Goal: Information Seeking & Learning: Learn about a topic

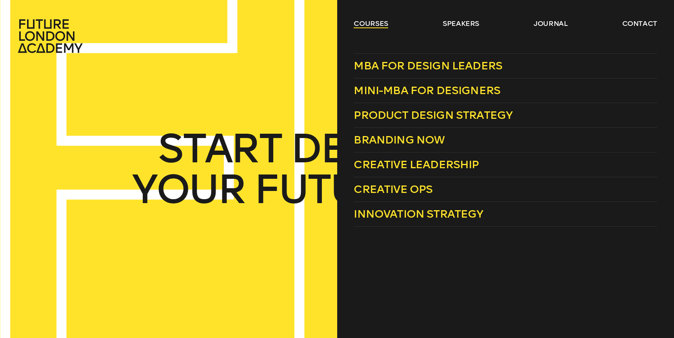
click at [382, 23] on link "courses" at bounding box center [371, 23] width 35 height 9
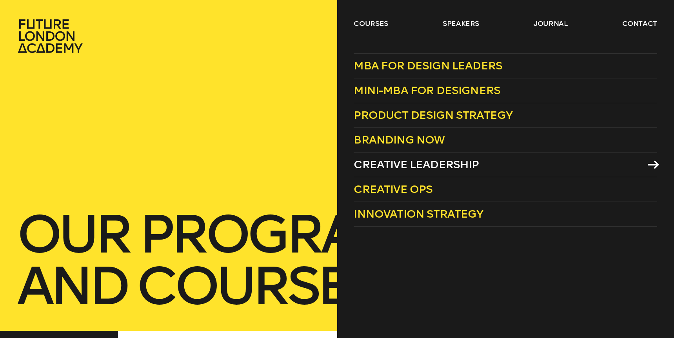
click at [411, 166] on span "Creative Leadership" at bounding box center [416, 164] width 125 height 13
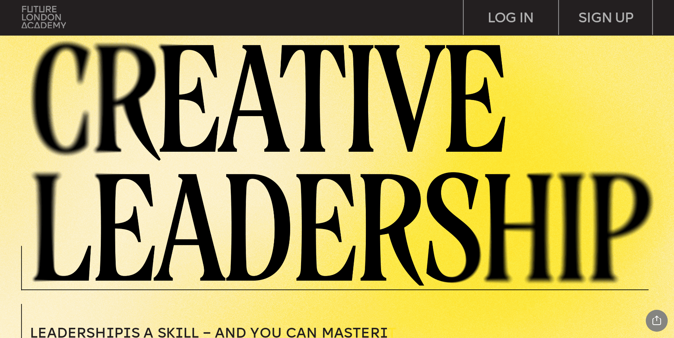
click at [42, 9] on img at bounding box center [44, 17] width 44 height 22
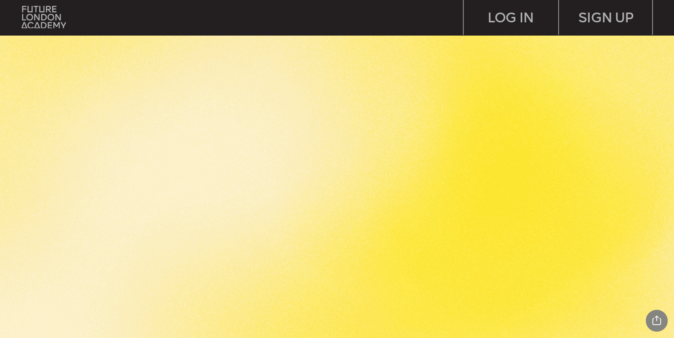
scroll to position [1613, 0]
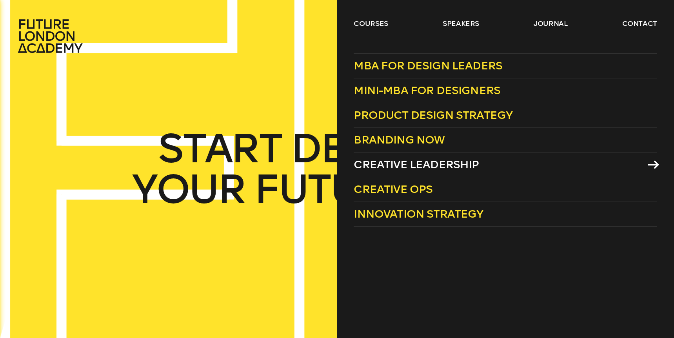
click at [395, 166] on span "Creative Leadership" at bounding box center [416, 164] width 125 height 13
